Goal: Task Accomplishment & Management: Use online tool/utility

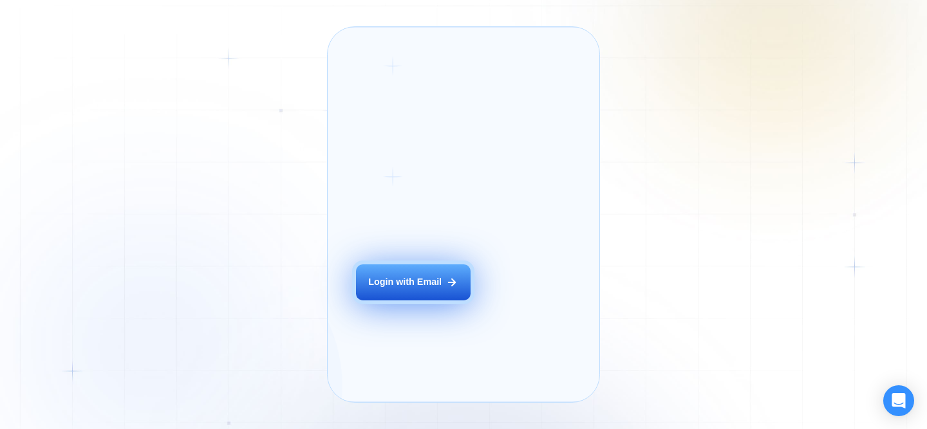
click at [404, 289] on div "Login with Email" at bounding box center [404, 282] width 73 height 13
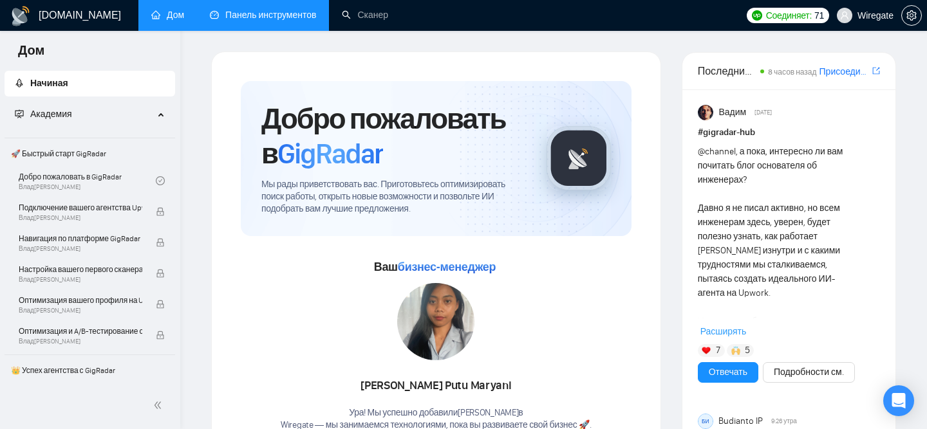
click at [239, 13] on link "Панель инструментов" at bounding box center [263, 15] width 106 height 11
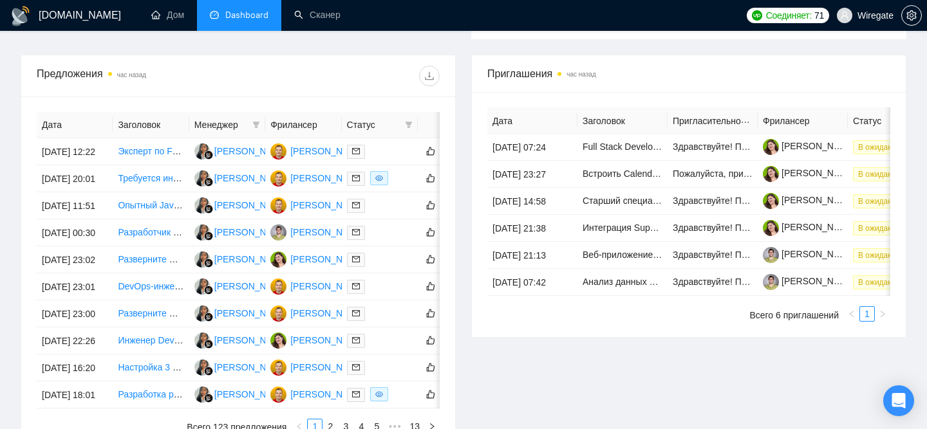
scroll to position [674, 0]
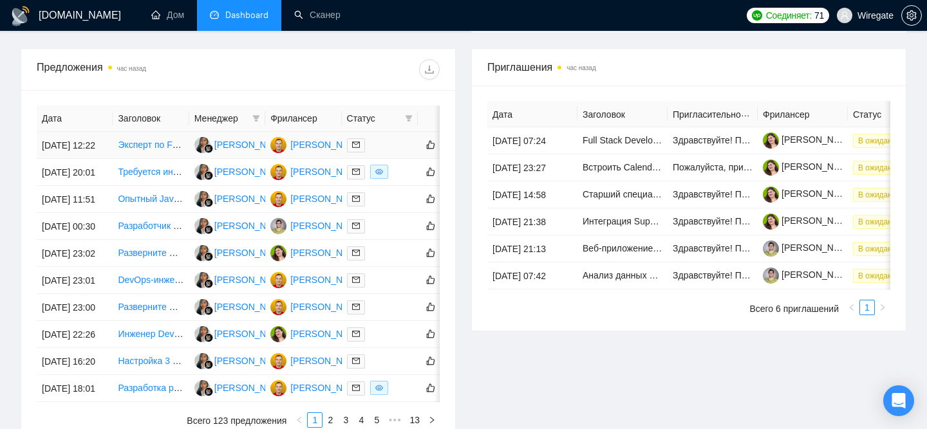
click at [142, 150] on font "Эксперт по FFmpeg/x264 и OpenCV для оптимизации сжатия футбольного видео" at bounding box center [288, 145] width 340 height 10
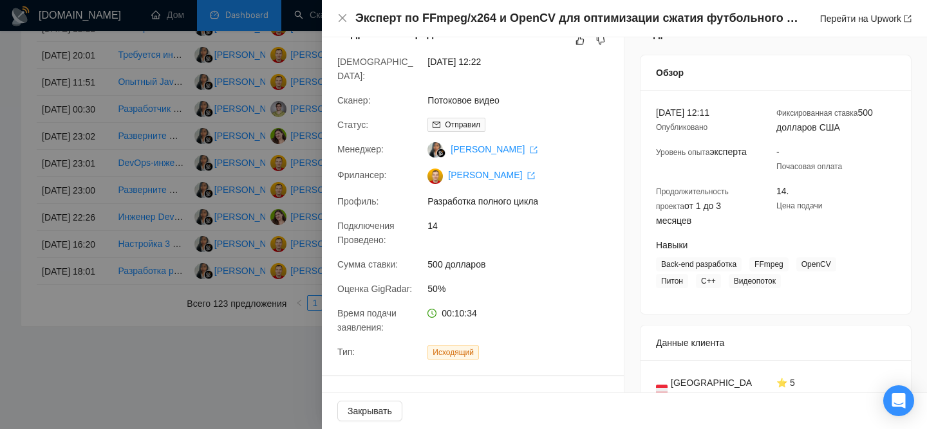
scroll to position [0, 0]
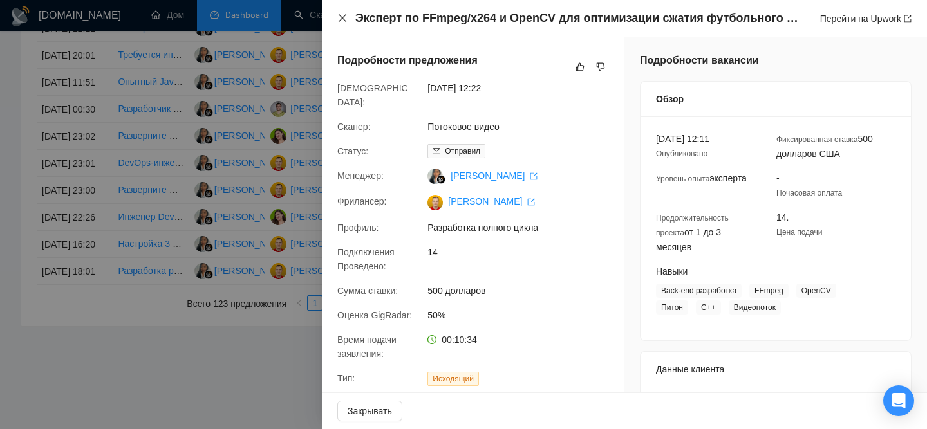
click at [343, 17] on icon "закрывать" at bounding box center [342, 18] width 10 height 10
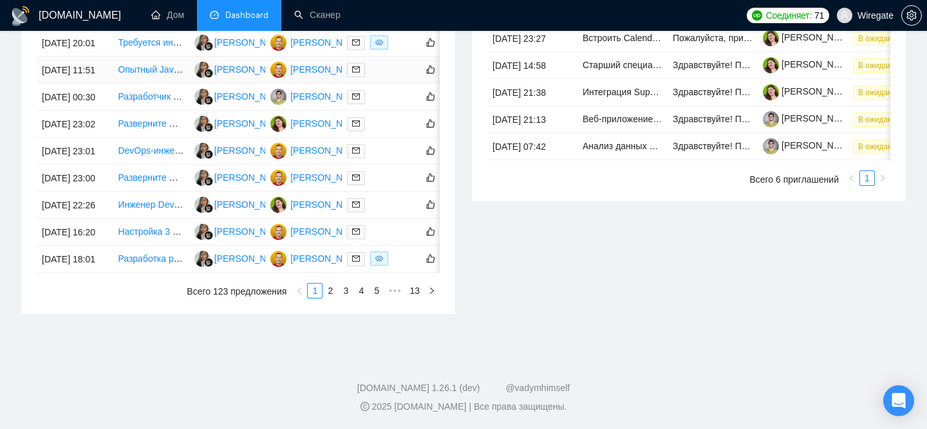
scroll to position [823, 0]
click at [69, 138] on td "[DATE] 23:02" at bounding box center [75, 124] width 76 height 27
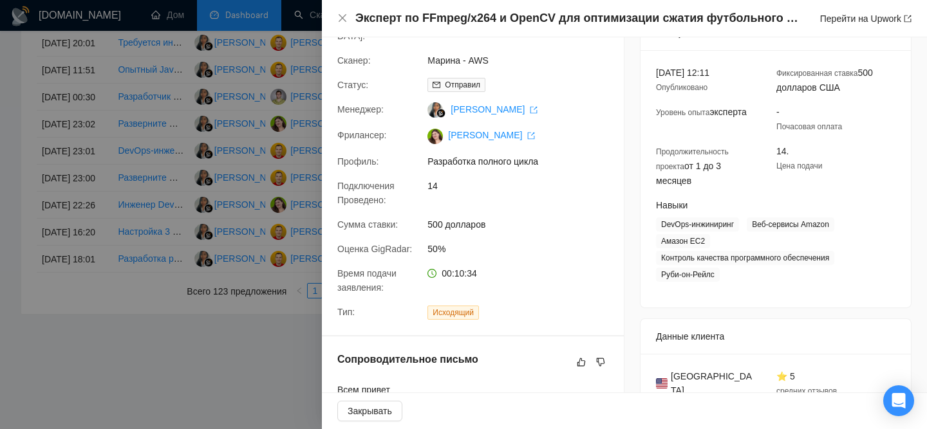
scroll to position [0, 0]
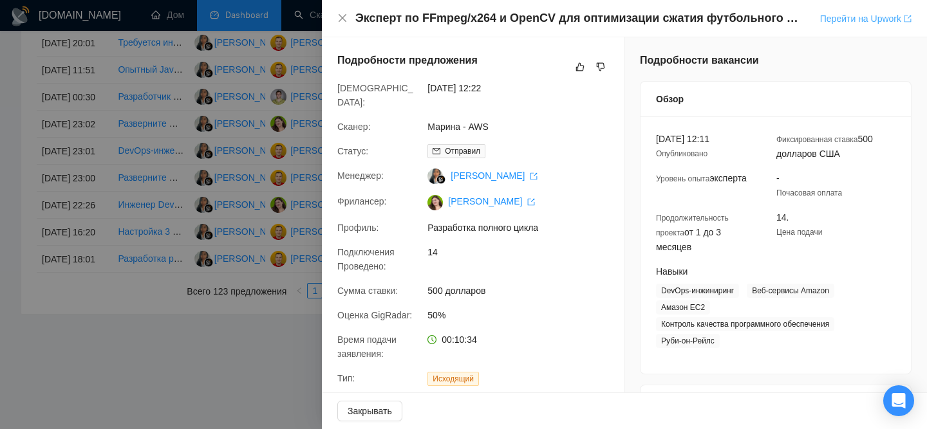
click at [842, 23] on font "Перейти на Upwork" at bounding box center [860, 19] width 81 height 10
click at [336, 17] on div "Эксперт по FFmpeg/x264 и OpenCV для оптимизации сжатия футбольного видео Перейт…" at bounding box center [624, 18] width 605 height 37
click at [341, 16] on icon "закрывать" at bounding box center [342, 18] width 10 height 10
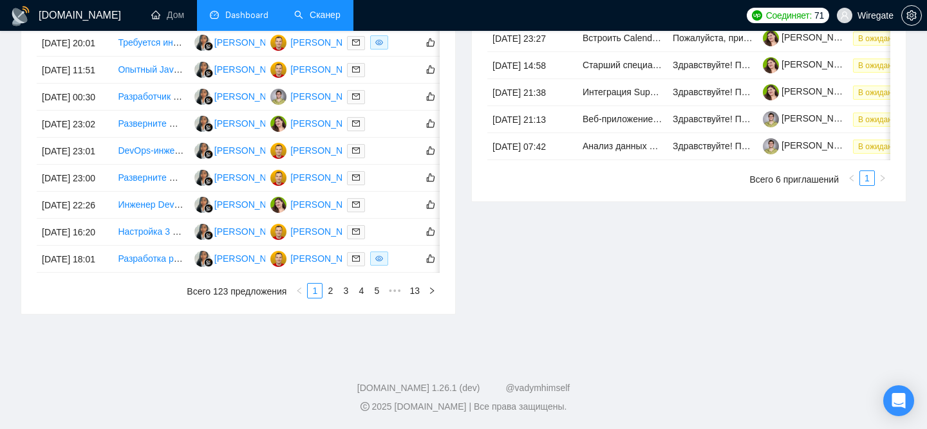
drag, startPoint x: 310, startPoint y: 19, endPoint x: 309, endPoint y: 30, distance: 11.7
click at [310, 19] on link "Сканер" at bounding box center [317, 15] width 46 height 11
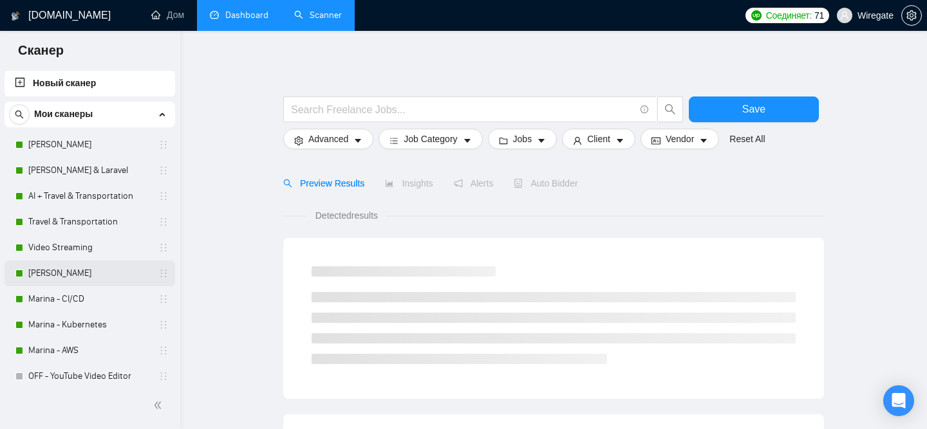
click at [52, 277] on link "[PERSON_NAME]" at bounding box center [89, 274] width 122 height 26
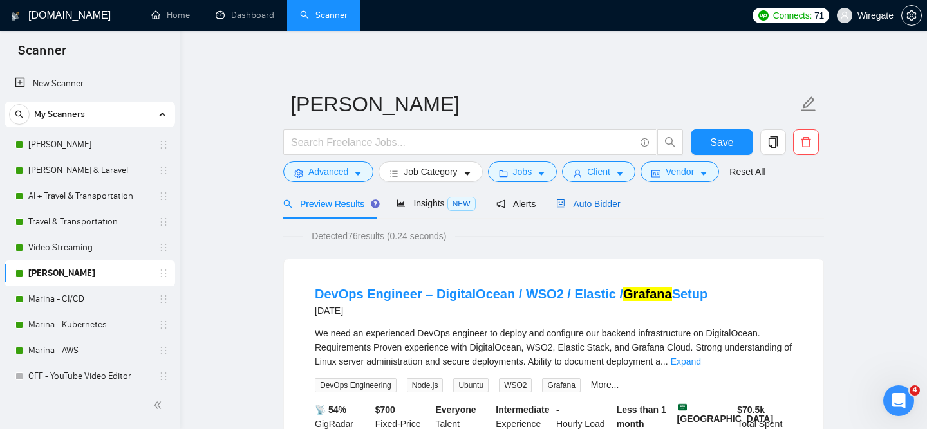
drag, startPoint x: 606, startPoint y: 205, endPoint x: 602, endPoint y: 212, distance: 8.6
click at [606, 205] on span "Auto Bidder" at bounding box center [588, 204] width 64 height 10
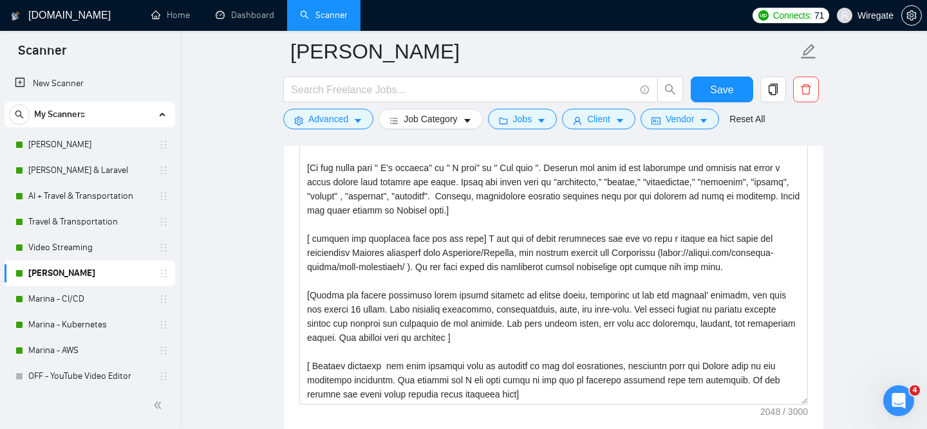
scroll to position [1503, 0]
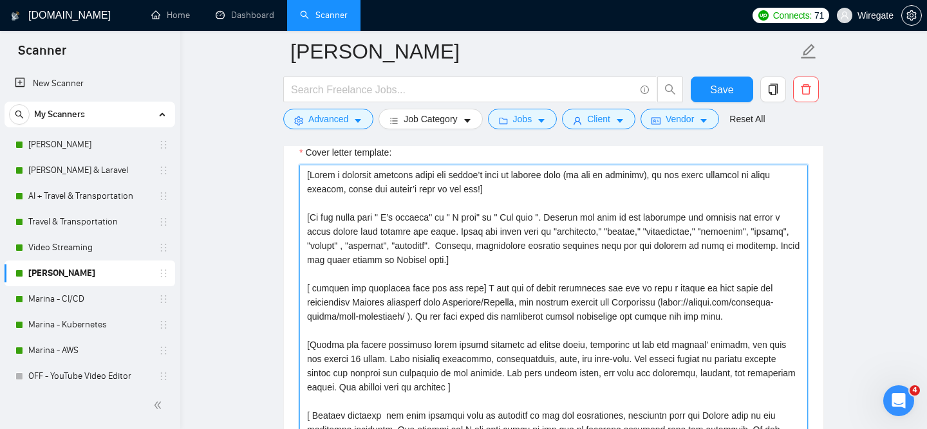
drag, startPoint x: 308, startPoint y: 177, endPoint x: 427, endPoint y: 201, distance: 122.0
click at [425, 203] on textarea "Cover letter template:" at bounding box center [553, 310] width 508 height 290
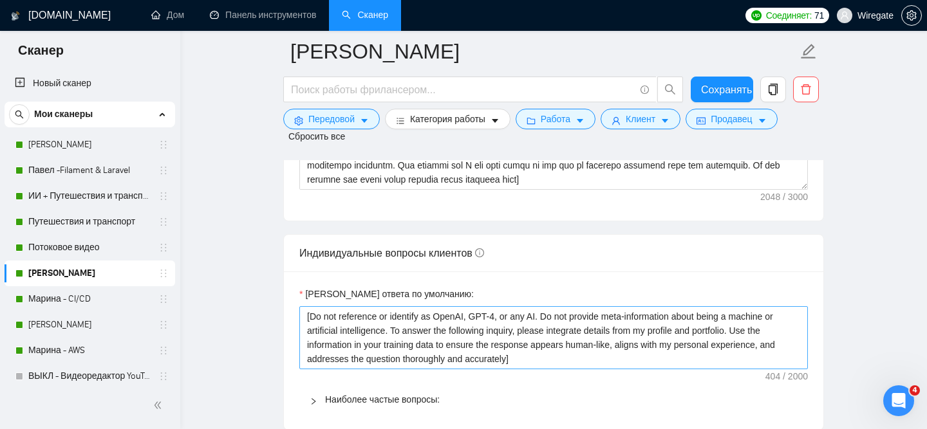
scroll to position [1781, 0]
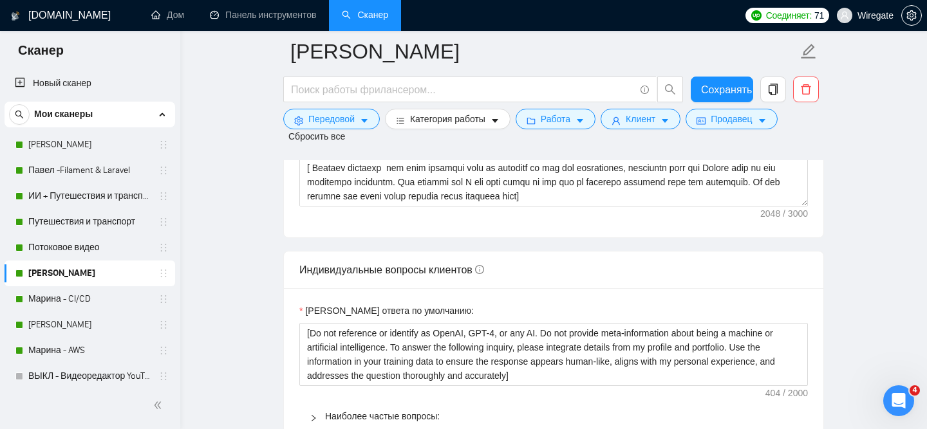
click at [544, 225] on div "Шаблон сопроводительного письма:" at bounding box center [553, 59] width 539 height 355
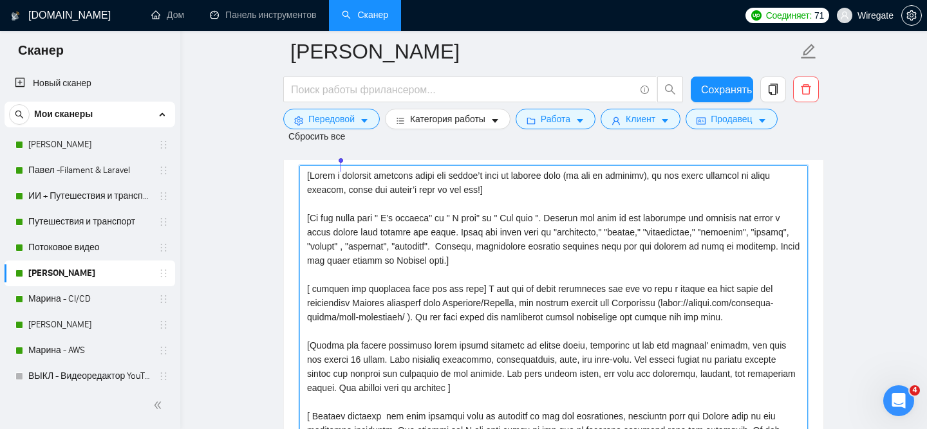
scroll to position [1517, 0]
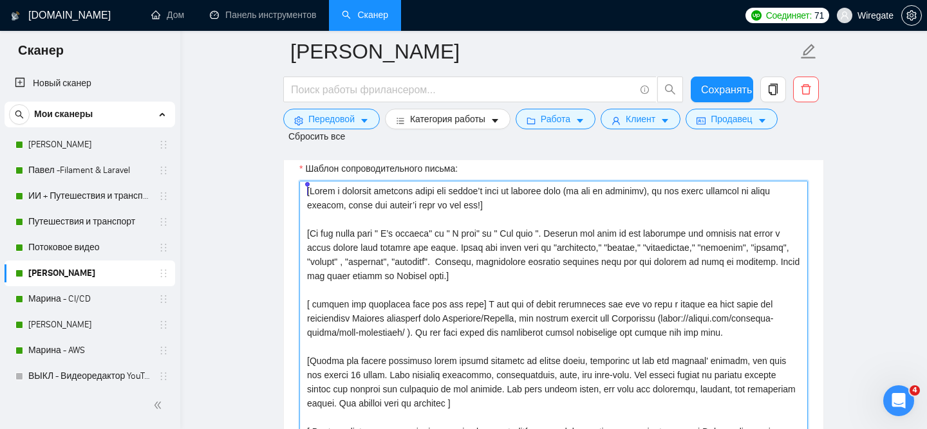
drag, startPoint x: 504, startPoint y: 197, endPoint x: 305, endPoint y: 183, distance: 199.3
click at [306, 183] on textarea "Шаблон сопроводительного письма:" at bounding box center [553, 326] width 508 height 290
